Goal: Task Accomplishment & Management: Use online tool/utility

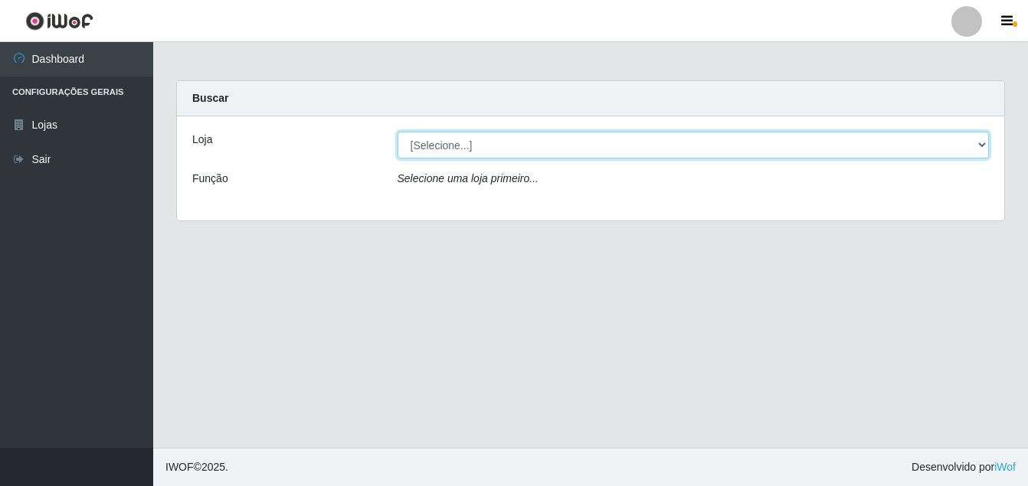
click at [531, 152] on select "[Selecione...] Ajubá Mercado" at bounding box center [694, 145] width 592 height 27
select select "402"
click at [398, 132] on select "[Selecione...] Ajubá Mercado" at bounding box center [694, 145] width 592 height 27
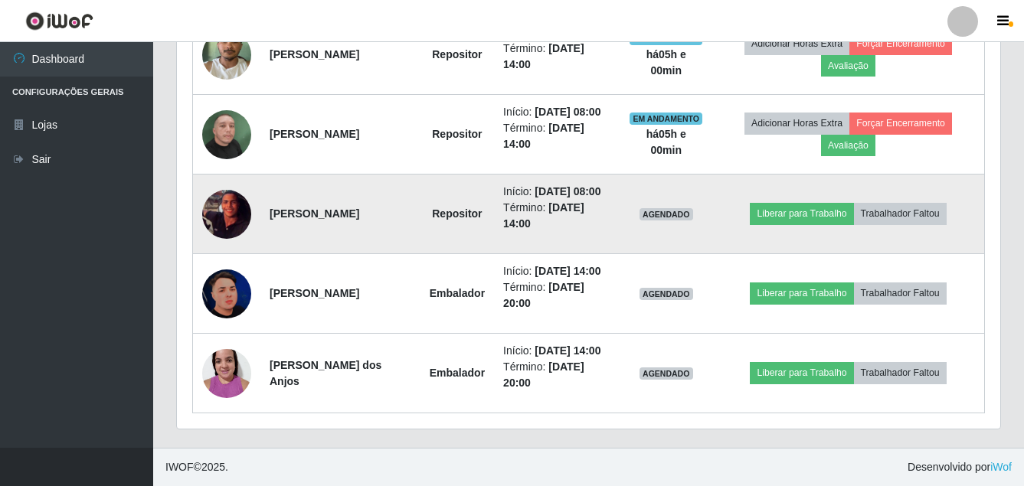
scroll to position [833, 0]
click at [223, 190] on img at bounding box center [226, 214] width 49 height 49
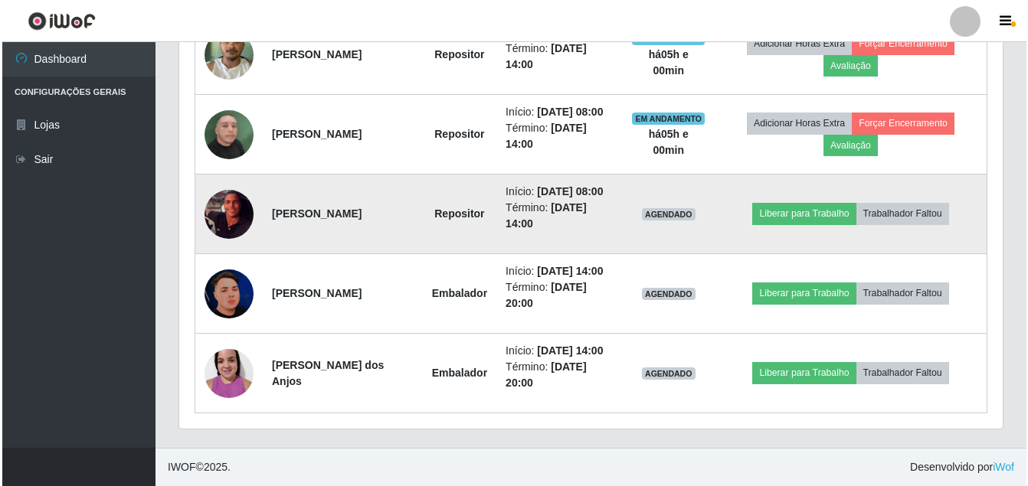
scroll to position [318, 816]
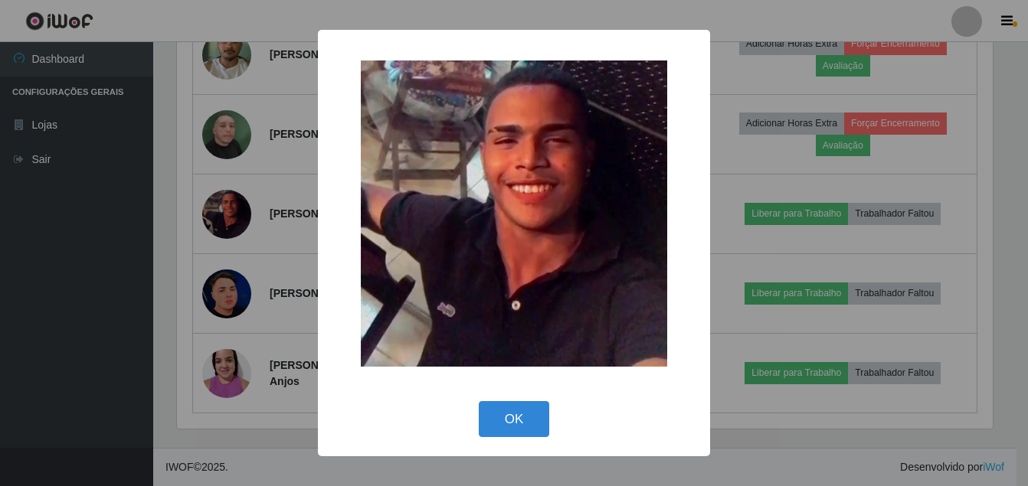
click at [130, 213] on div "× OK Cancel" at bounding box center [514, 243] width 1028 height 486
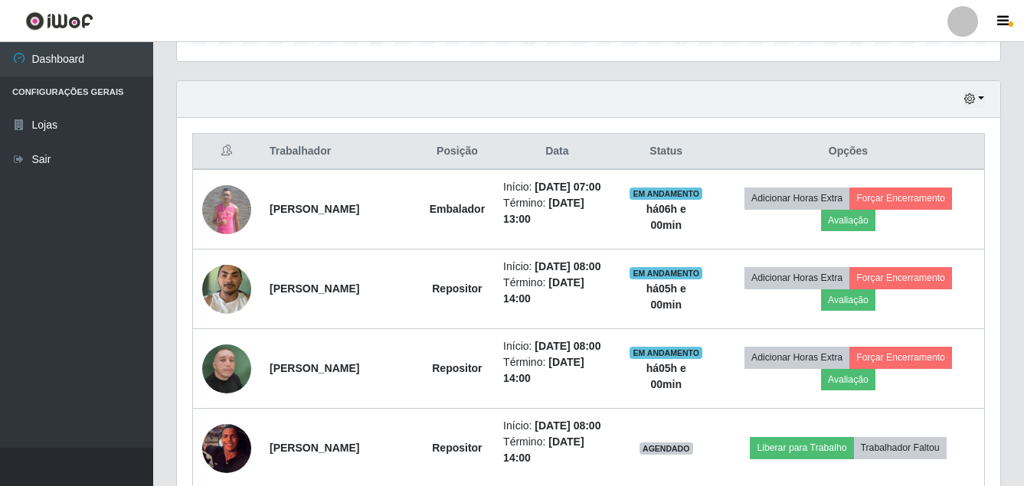
scroll to position [506, 0]
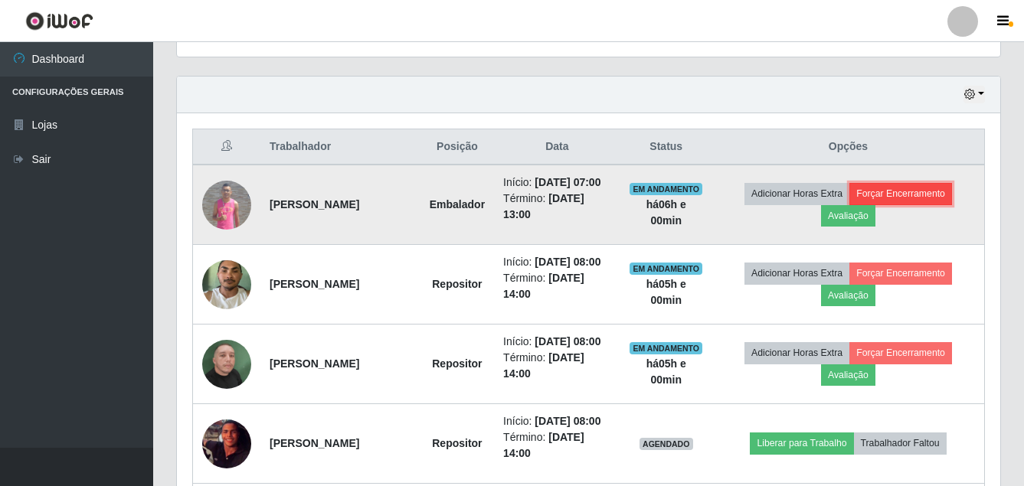
click at [907, 194] on button "Forçar Encerramento" at bounding box center [901, 193] width 103 height 21
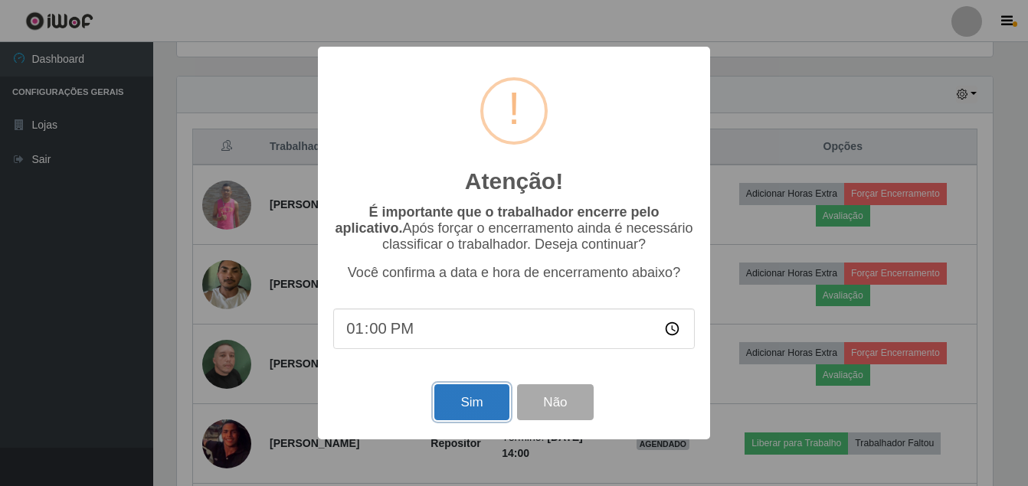
click at [467, 395] on button "Sim" at bounding box center [471, 403] width 74 height 36
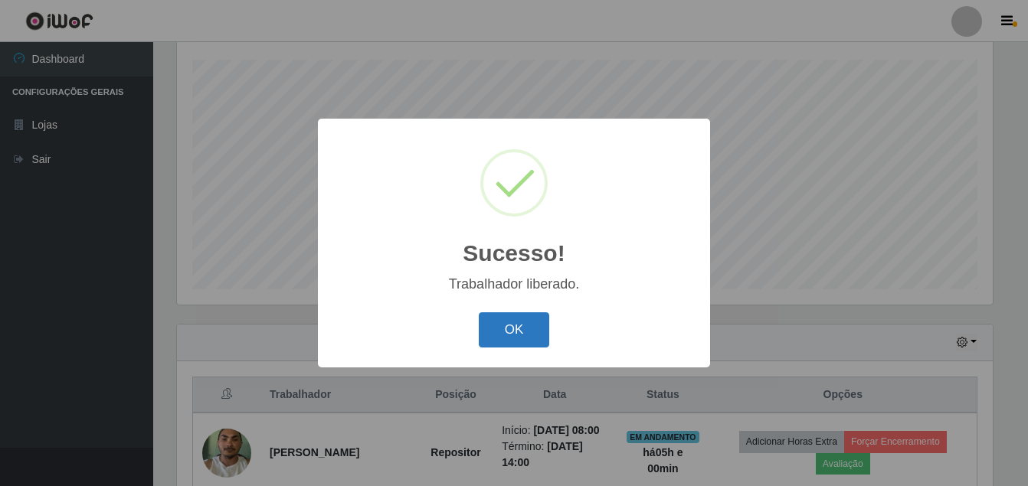
click at [516, 329] on button "OK" at bounding box center [514, 331] width 71 height 36
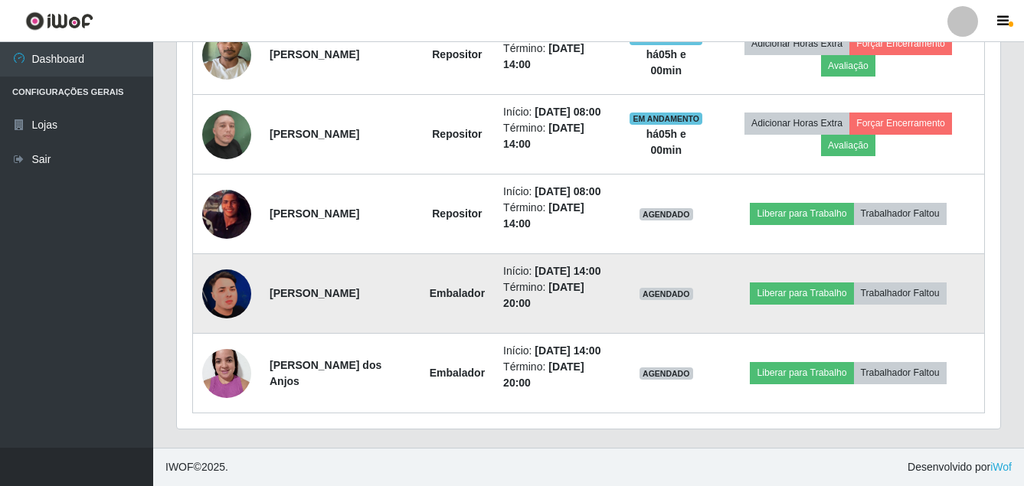
scroll to position [718, 0]
click at [224, 282] on img at bounding box center [226, 294] width 49 height 49
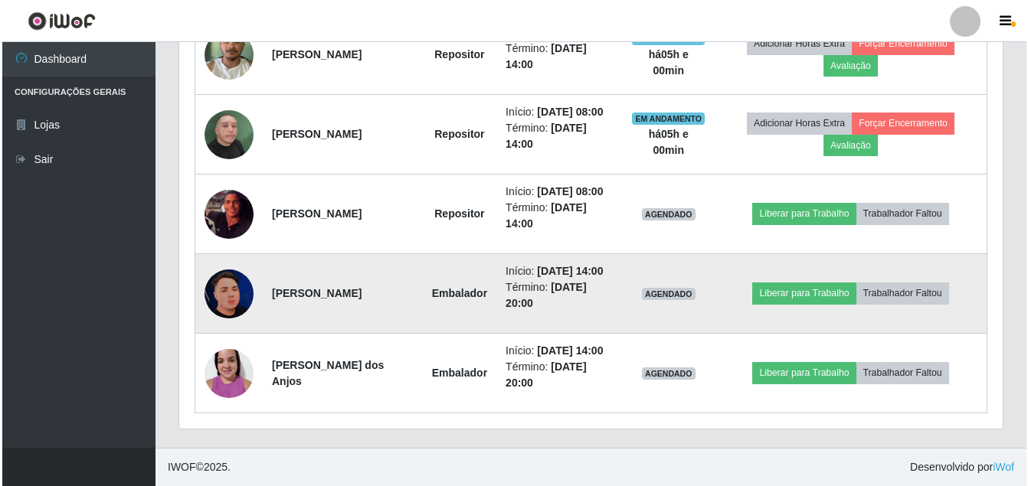
scroll to position [318, 816]
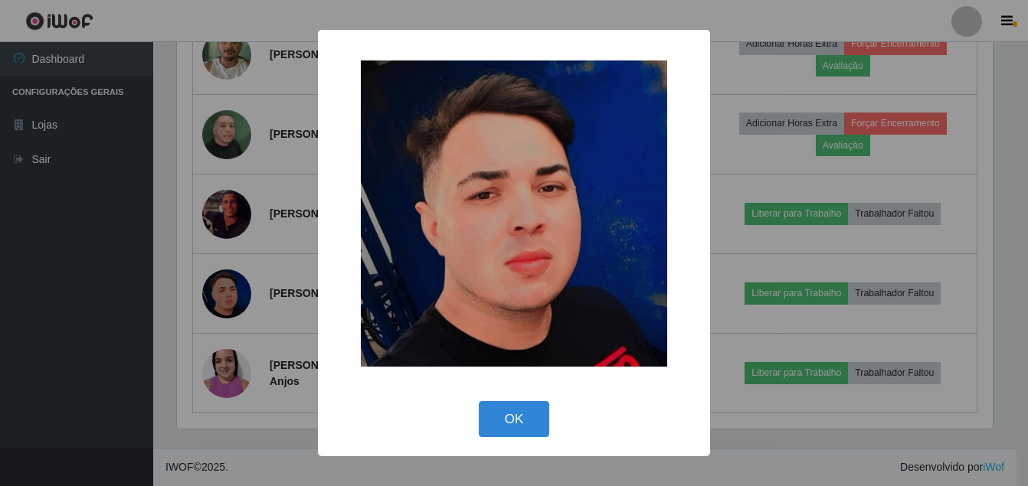
drag, startPoint x: 67, startPoint y: 331, endPoint x: 65, endPoint y: 323, distance: 8.7
click at [65, 331] on div "× OK Cancel" at bounding box center [514, 243] width 1028 height 486
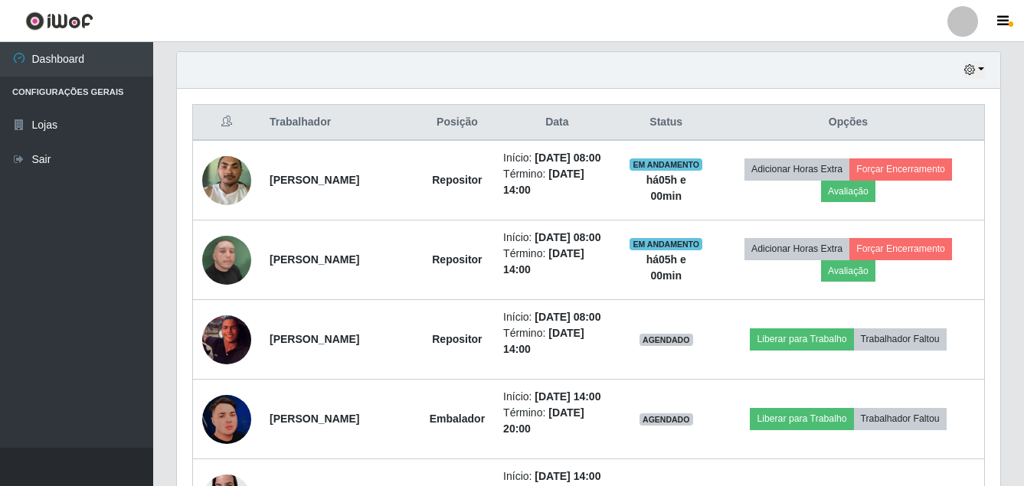
scroll to position [503, 0]
